Goal: Find specific page/section: Find specific page/section

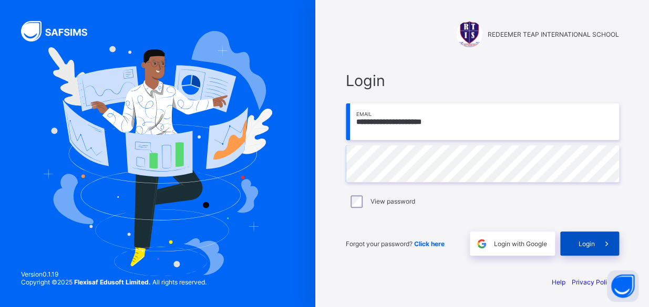
click at [592, 246] on span "Login" at bounding box center [587, 244] width 16 height 8
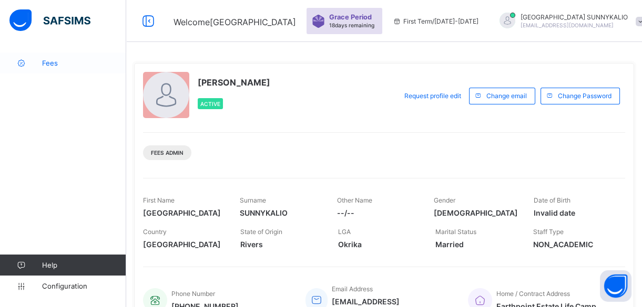
click at [43, 66] on span "Fees" at bounding box center [84, 63] width 84 height 8
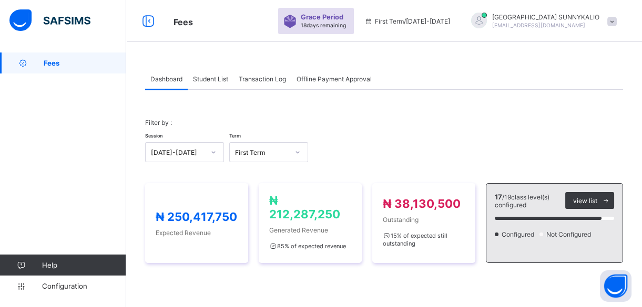
click at [220, 84] on div "Student List" at bounding box center [211, 78] width 46 height 21
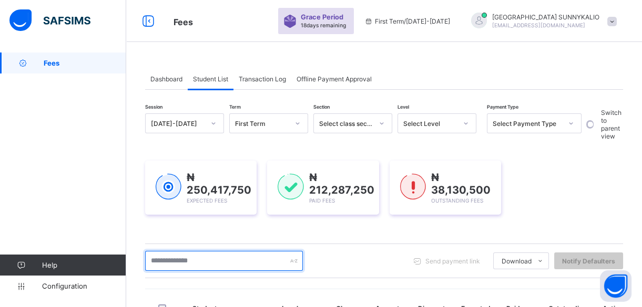
click at [221, 257] on input "text" at bounding box center [224, 261] width 158 height 20
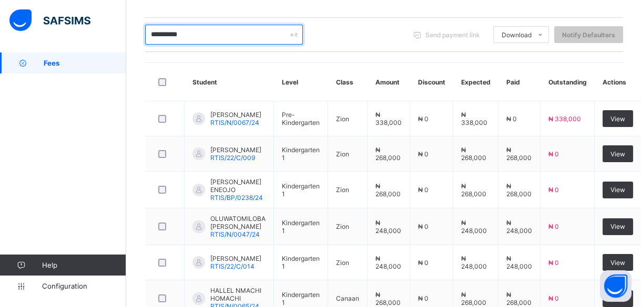
scroll to position [36, 0]
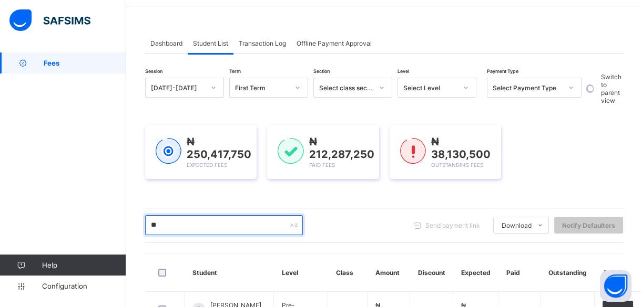
type input "*"
